Goal: Find specific page/section: Find specific page/section

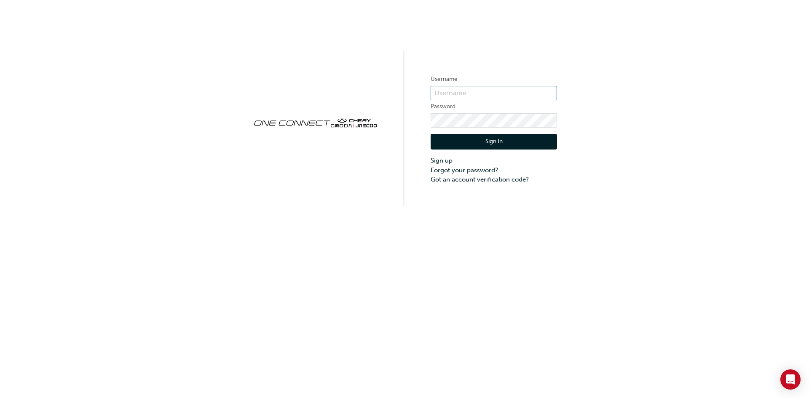
click at [469, 94] on input "text" at bounding box center [494, 93] width 126 height 14
type input "one00270"
click at [500, 135] on button "Sign In" at bounding box center [494, 142] width 126 height 16
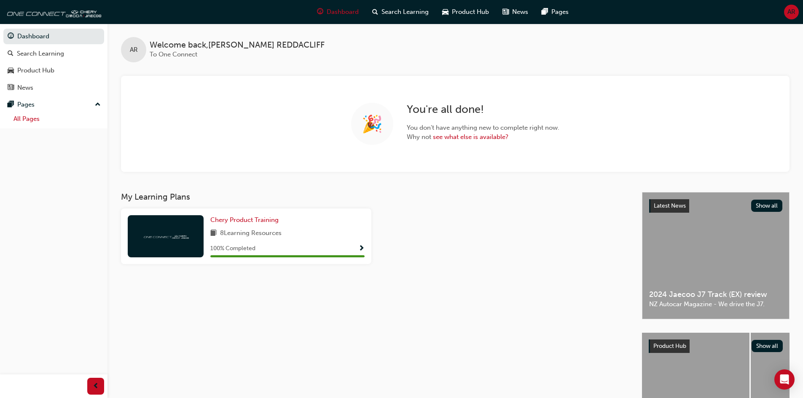
click at [30, 121] on link "All Pages" at bounding box center [57, 119] width 94 height 13
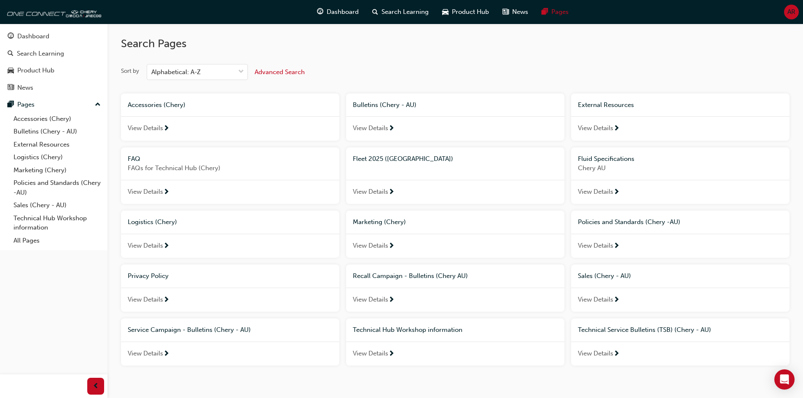
click at [376, 162] on span "Fleet 2025 ([GEOGRAPHIC_DATA])" at bounding box center [403, 159] width 100 height 8
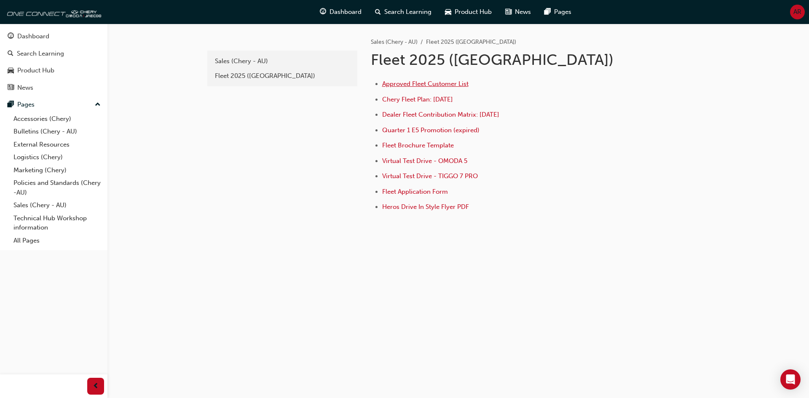
click at [425, 86] on span "Approved Fleet Customer List" at bounding box center [425, 84] width 86 height 8
